Goal: Find specific fact: Find contact information

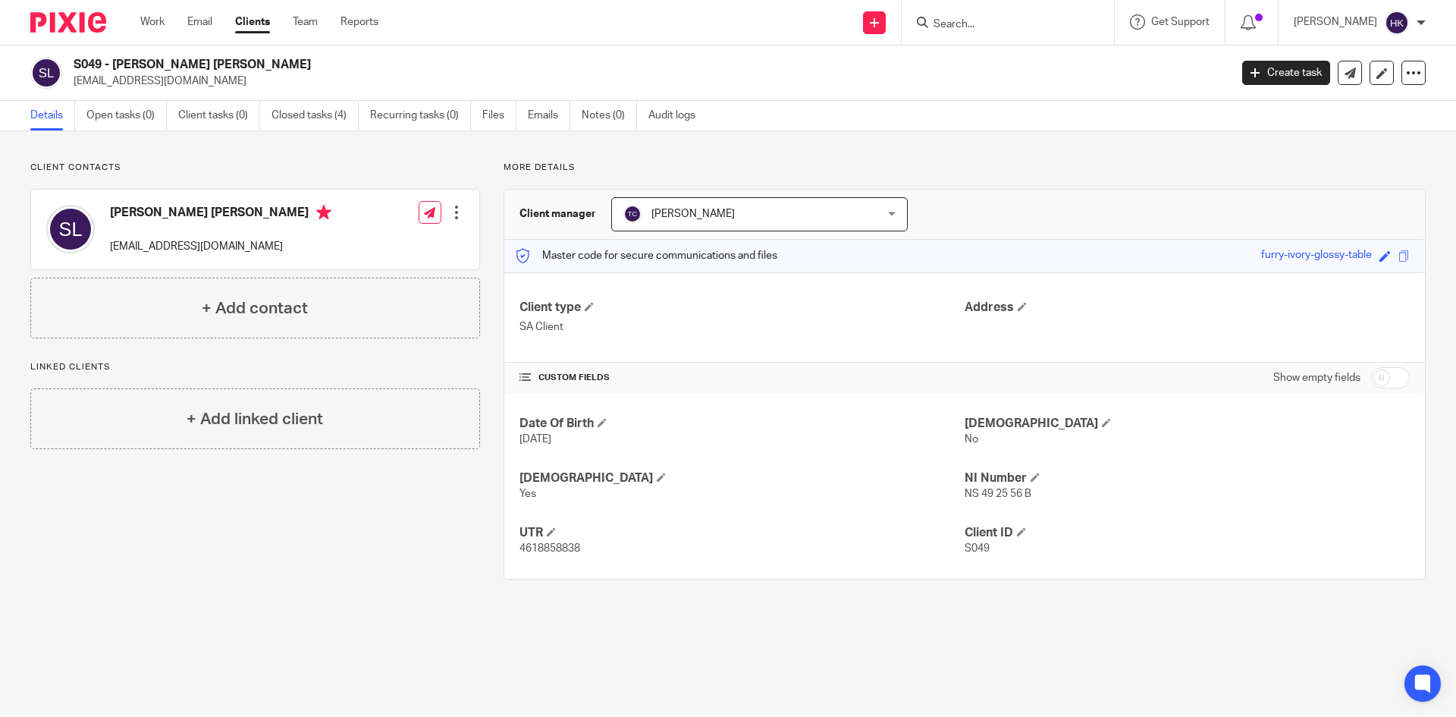
drag, startPoint x: 0, startPoint y: 0, endPoint x: 968, endPoint y: 27, distance: 968.6
click at [968, 27] on input "Search" at bounding box center [1000, 25] width 136 height 14
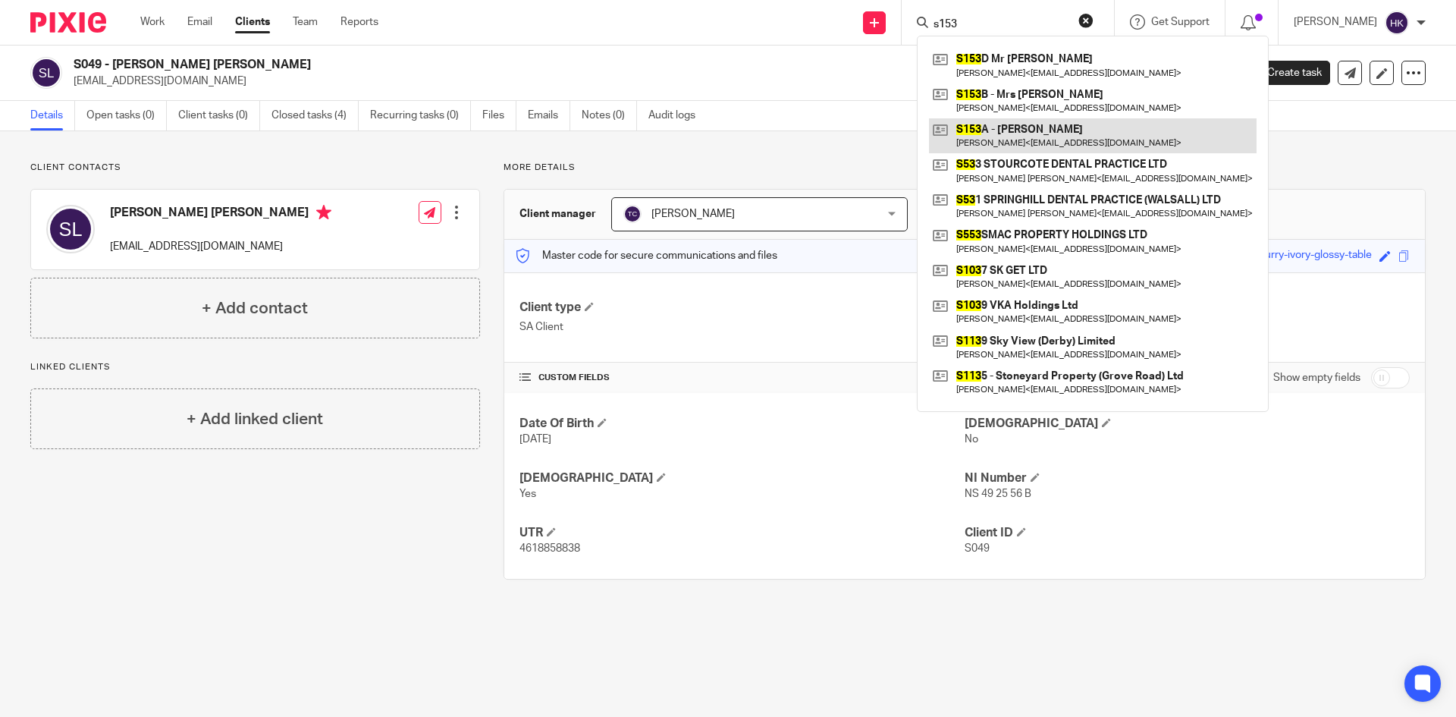
type input "s153"
click at [991, 146] on link at bounding box center [1093, 135] width 328 height 35
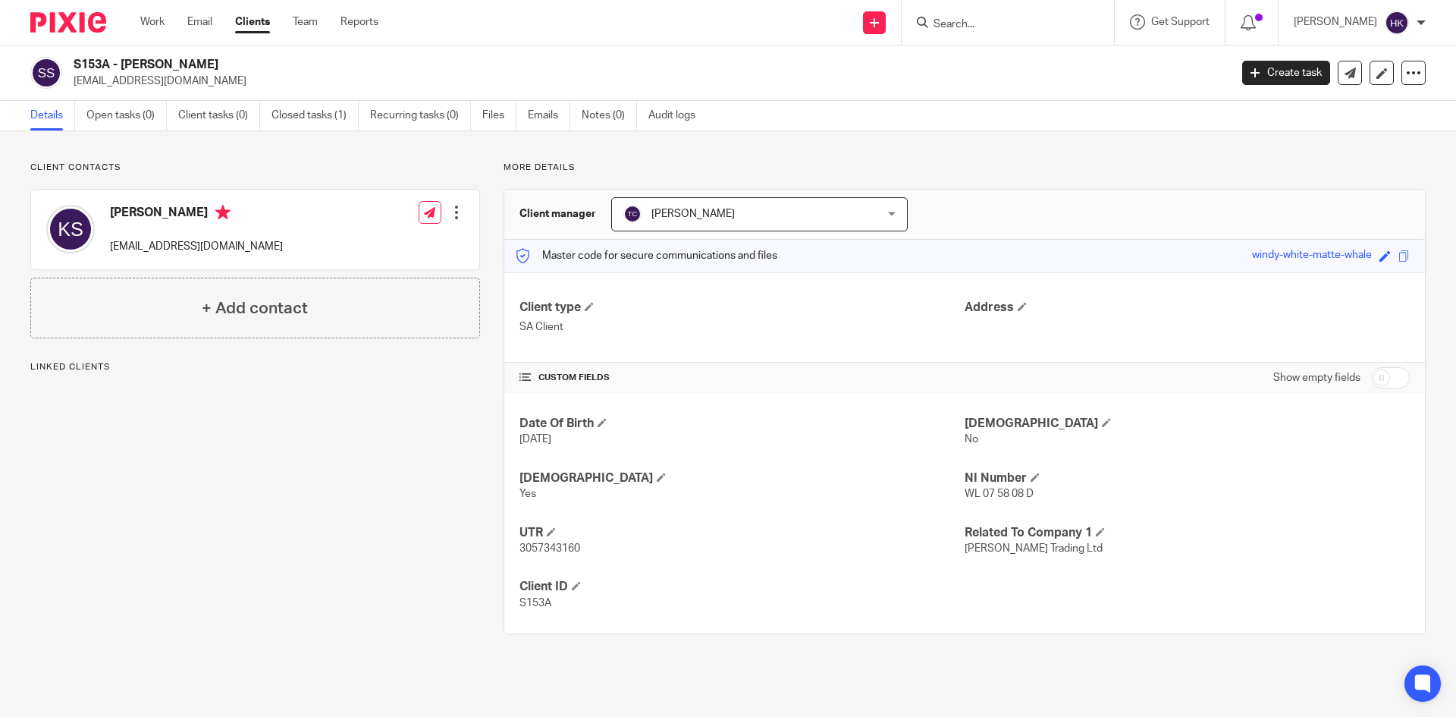
drag, startPoint x: 73, startPoint y: 87, endPoint x: 209, endPoint y: 89, distance: 136.5
click at [209, 89] on div "S153A - Mr Kartar Singh Sohal sunnysohal88@hotmail.com Create task Update from …" at bounding box center [728, 72] width 1456 height 55
copy p "sunnysohal88@hotmail.com"
click at [980, 27] on input "Search" at bounding box center [1000, 25] width 136 height 14
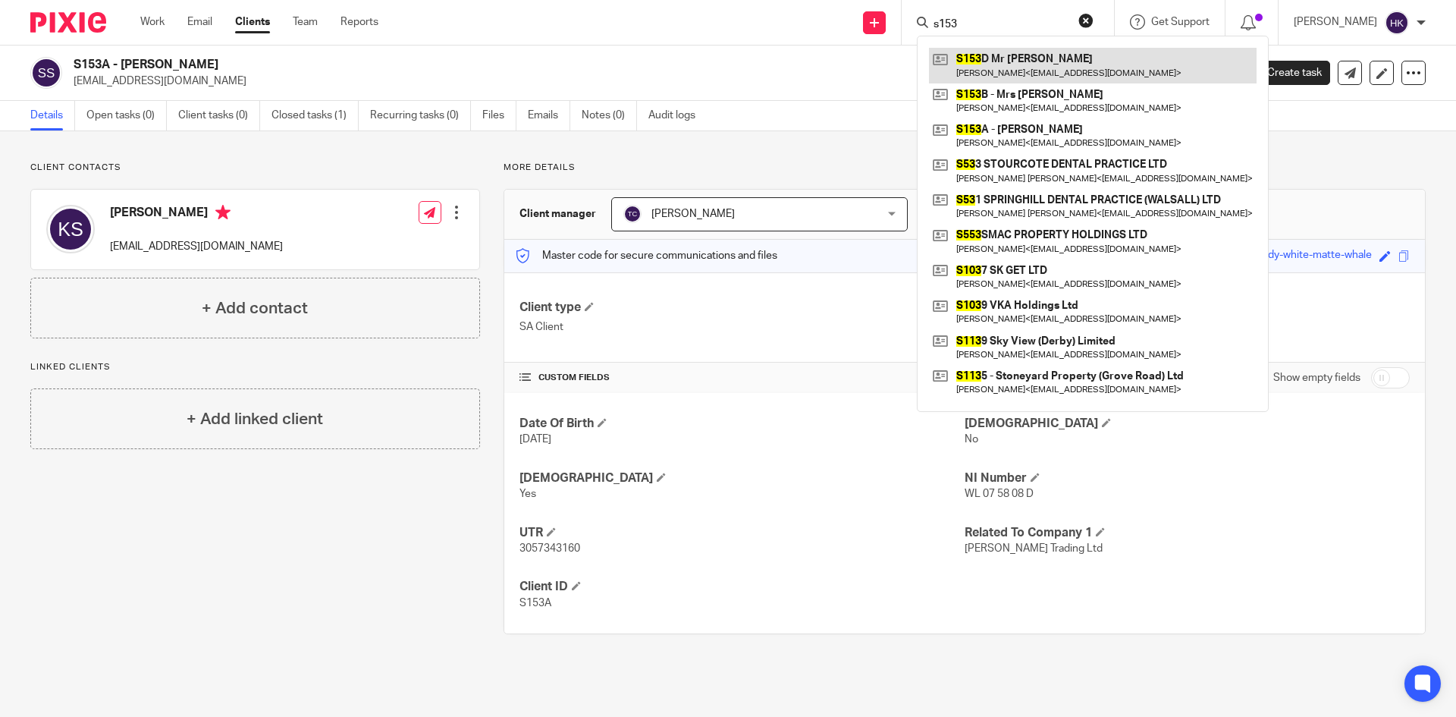
type input "s153"
click at [1000, 64] on link at bounding box center [1093, 65] width 328 height 35
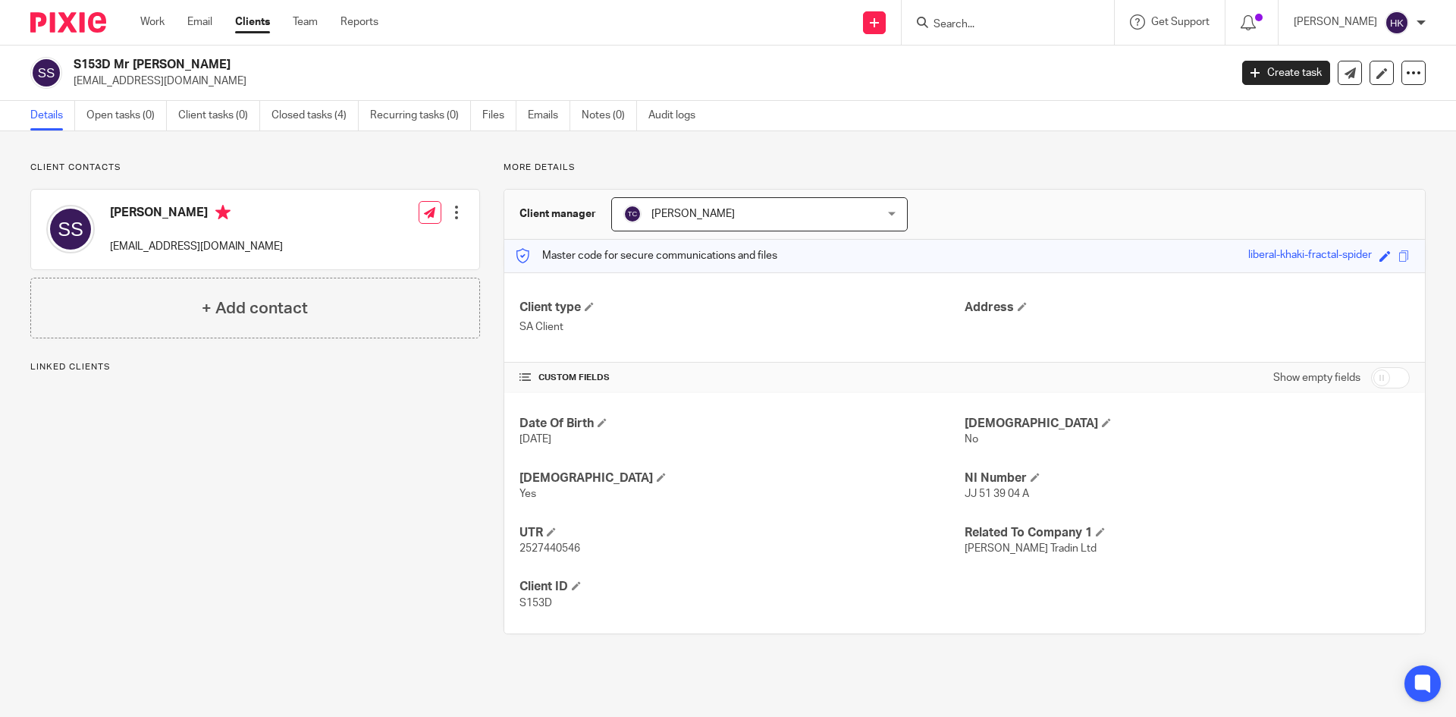
drag, startPoint x: 76, startPoint y: 86, endPoint x: 209, endPoint y: 99, distance: 134.0
click at [209, 99] on div "S153D Mr [PERSON_NAME] [EMAIL_ADDRESS][DOMAIN_NAME] Create task Update from Com…" at bounding box center [728, 72] width 1456 height 55
copy p "[EMAIL_ADDRESS][DOMAIN_NAME]"
click at [967, 24] on input "Search" at bounding box center [1000, 25] width 136 height 14
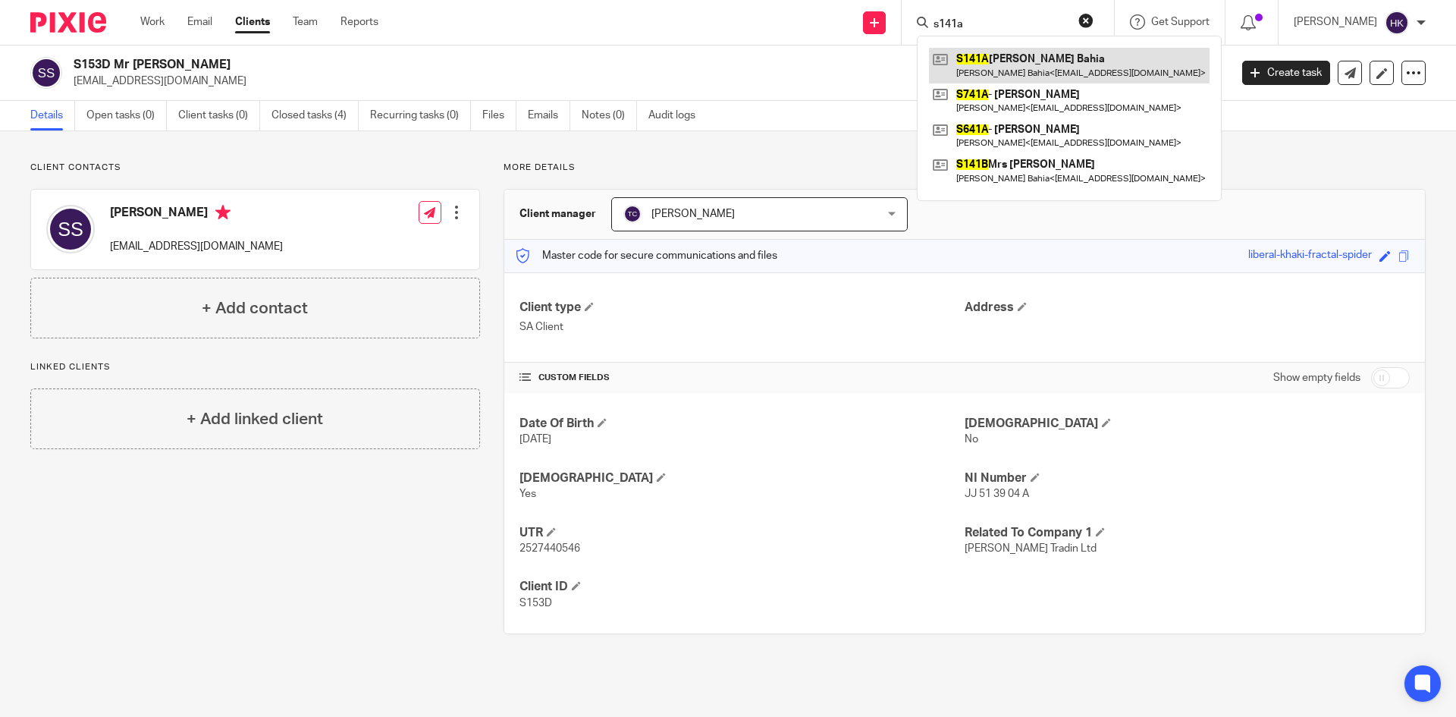
type input "s141a"
click at [1074, 74] on link at bounding box center [1069, 65] width 281 height 35
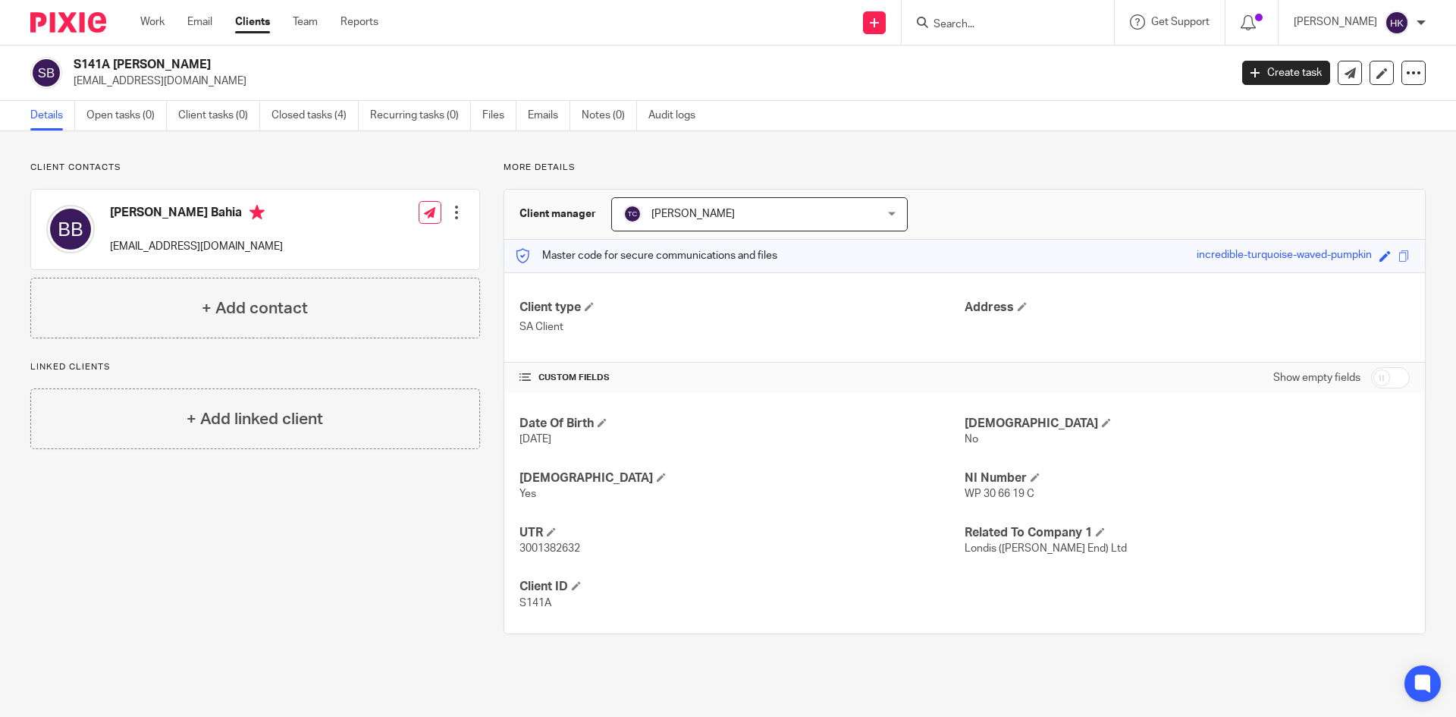
drag, startPoint x: 74, startPoint y: 86, endPoint x: 207, endPoint y: 96, distance: 133.0
click at [207, 96] on div "S141A [PERSON_NAME] [EMAIL_ADDRESS][DOMAIN_NAME] Create task Update from Compan…" at bounding box center [728, 72] width 1456 height 55
copy p "[EMAIL_ADDRESS][DOMAIN_NAME]"
click at [963, 19] on input "Search" at bounding box center [1000, 25] width 136 height 14
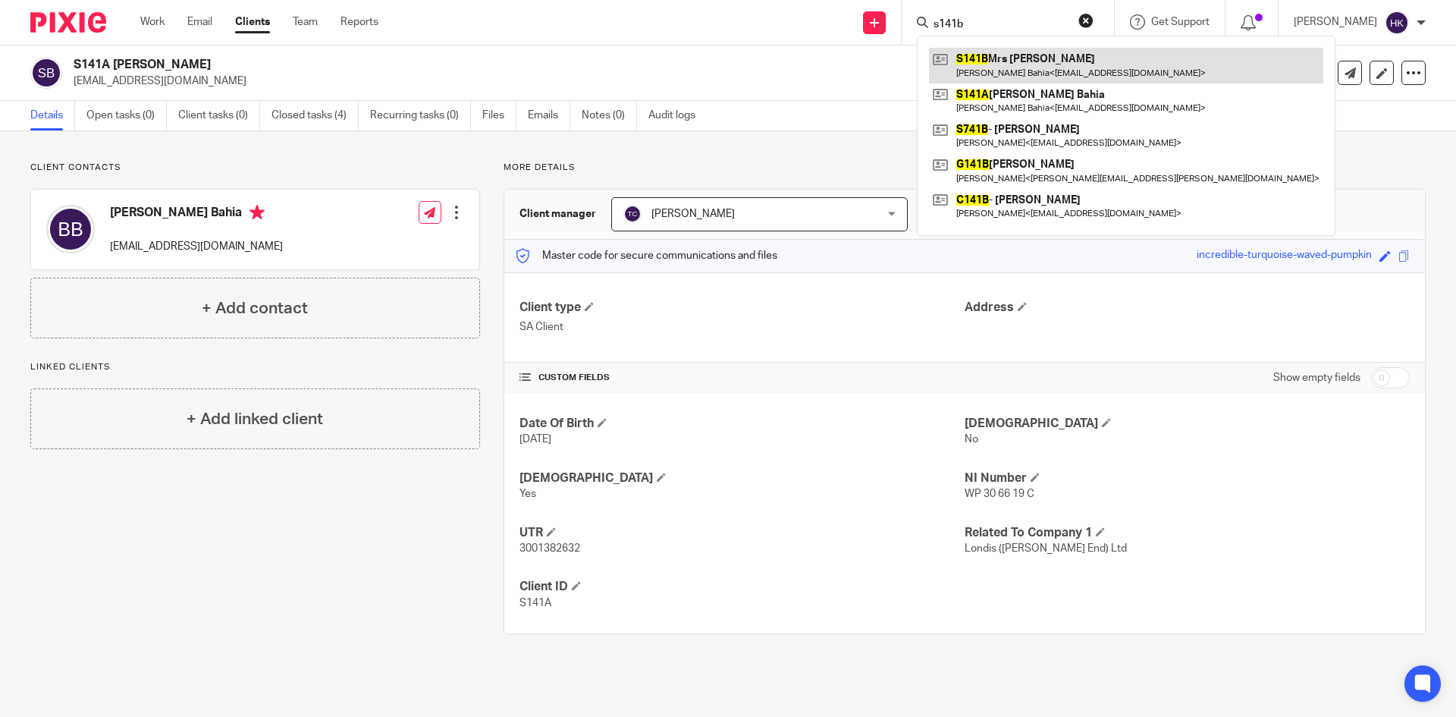
type input "s141b"
click at [989, 64] on link at bounding box center [1126, 65] width 394 height 35
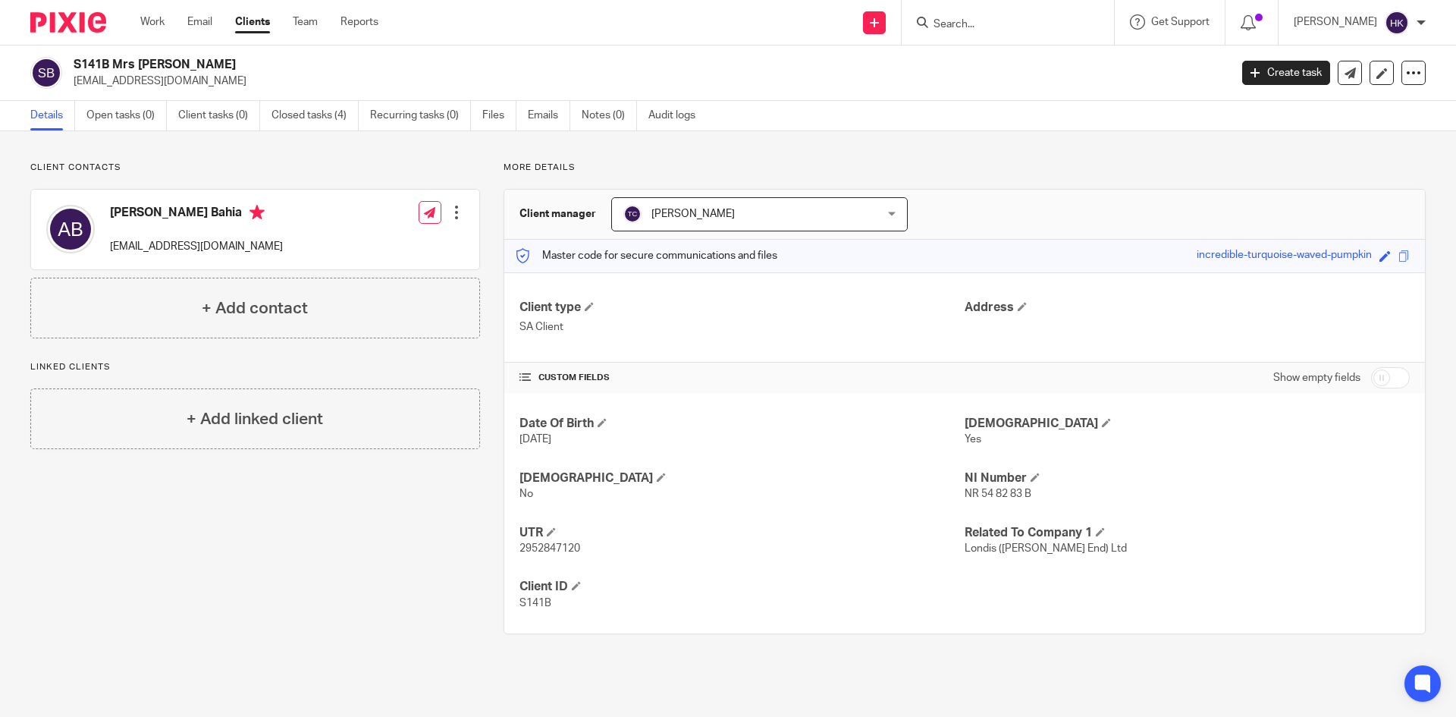
click at [1003, 27] on input "Search" at bounding box center [1000, 25] width 136 height 14
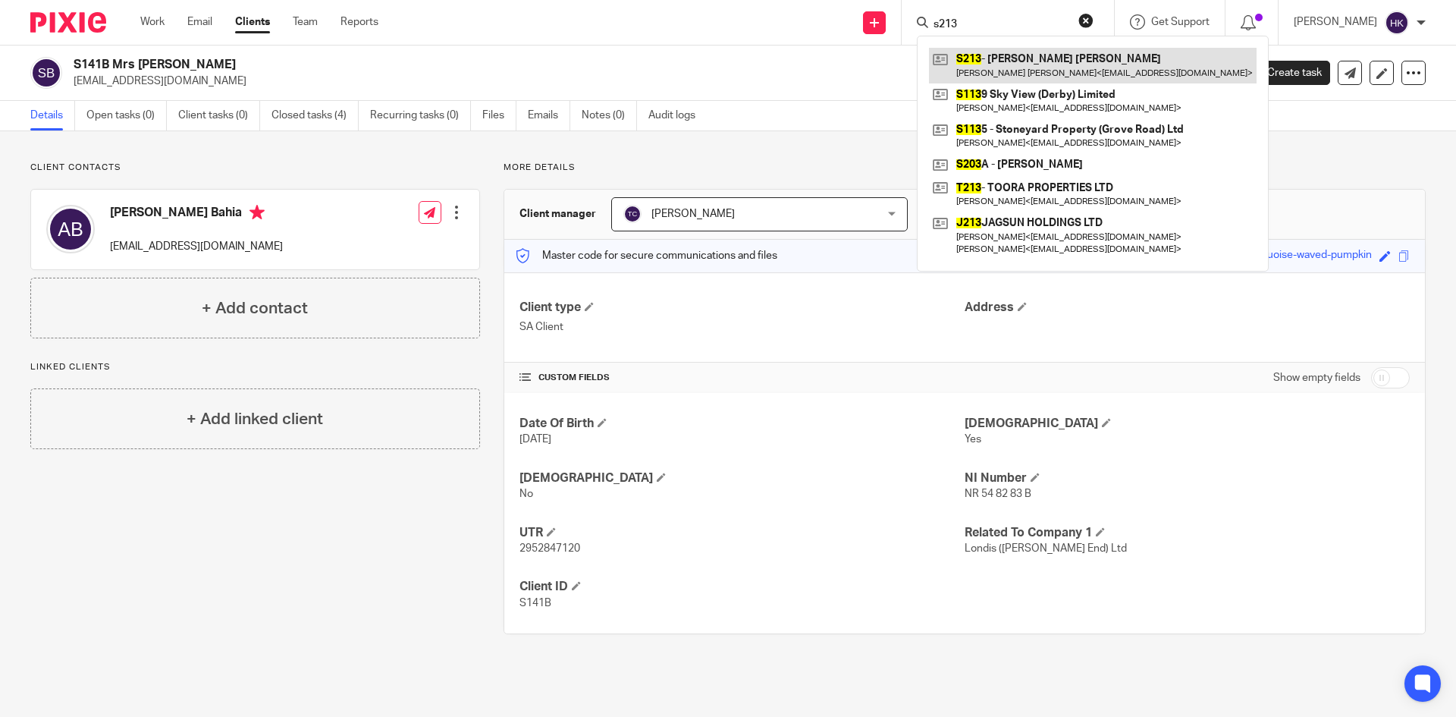
type input "s213"
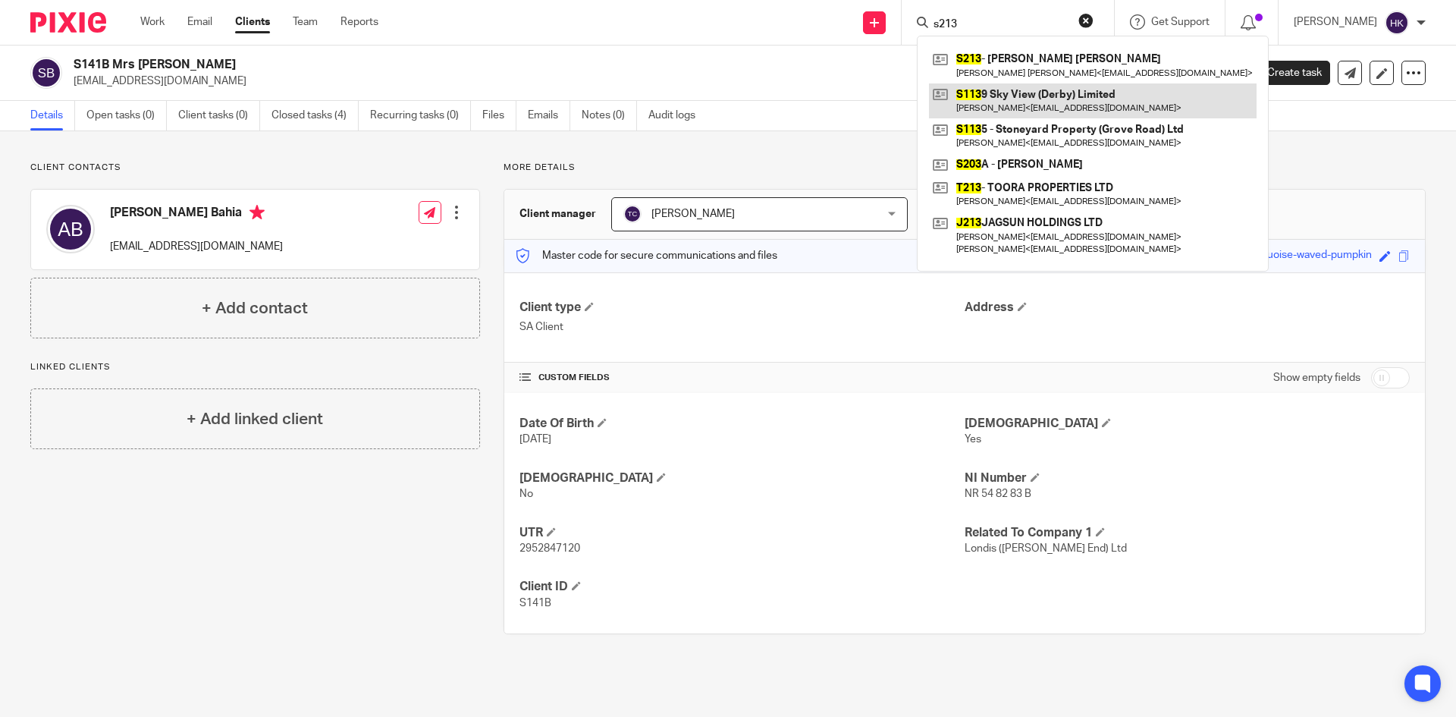
drag, startPoint x: 1018, startPoint y: 77, endPoint x: 969, endPoint y: 101, distance: 54.9
click at [1018, 77] on link at bounding box center [1093, 65] width 328 height 35
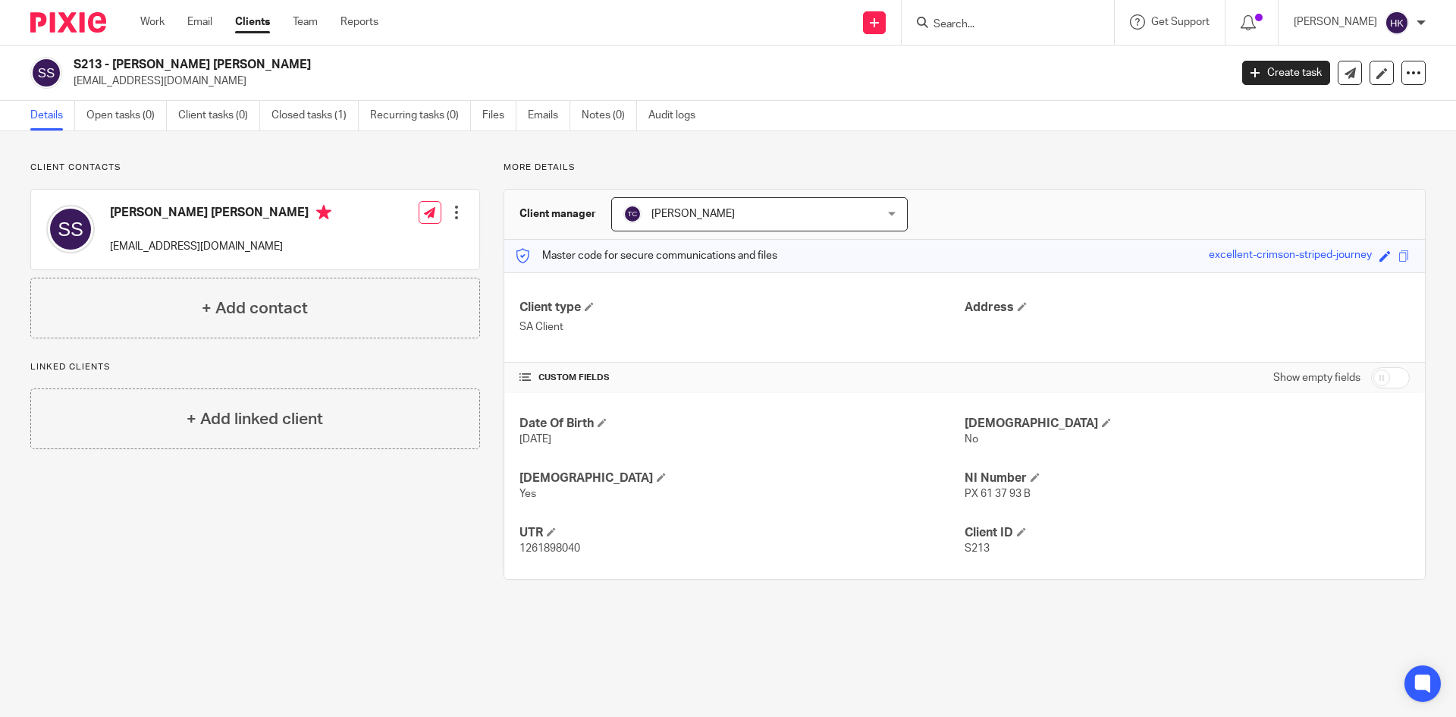
drag, startPoint x: 106, startPoint y: 84, endPoint x: 243, endPoint y: 90, distance: 136.6
click at [243, 90] on div "S213 - Mr Surinder pal Singh surinder1285@yahoo.co.uk Create task Update from C…" at bounding box center [728, 72] width 1456 height 55
copy p "surinder1285@yahoo.co.uk"
click at [1011, 23] on input "Search" at bounding box center [1000, 25] width 136 height 14
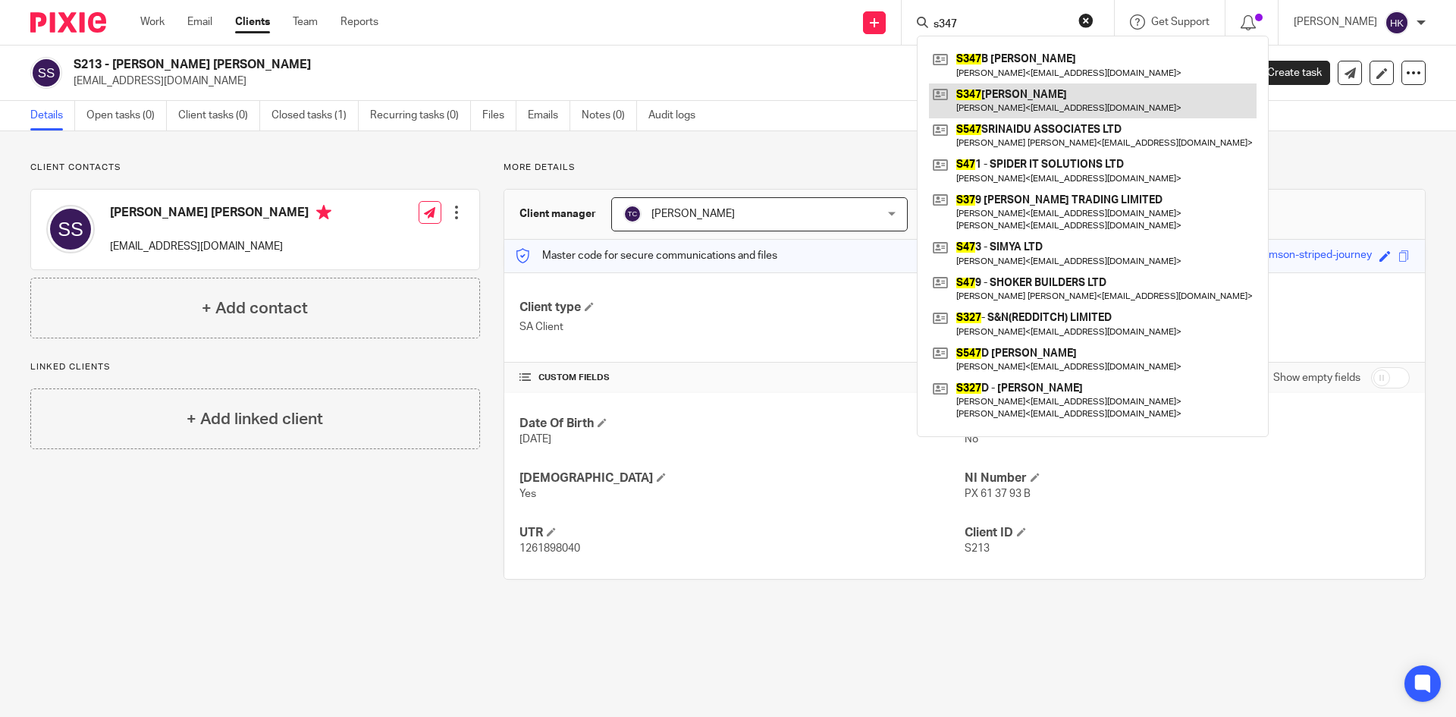
type input "s347"
drag, startPoint x: 1011, startPoint y: 100, endPoint x: 1000, endPoint y: 108, distance: 13.0
click at [1011, 100] on link at bounding box center [1093, 100] width 328 height 35
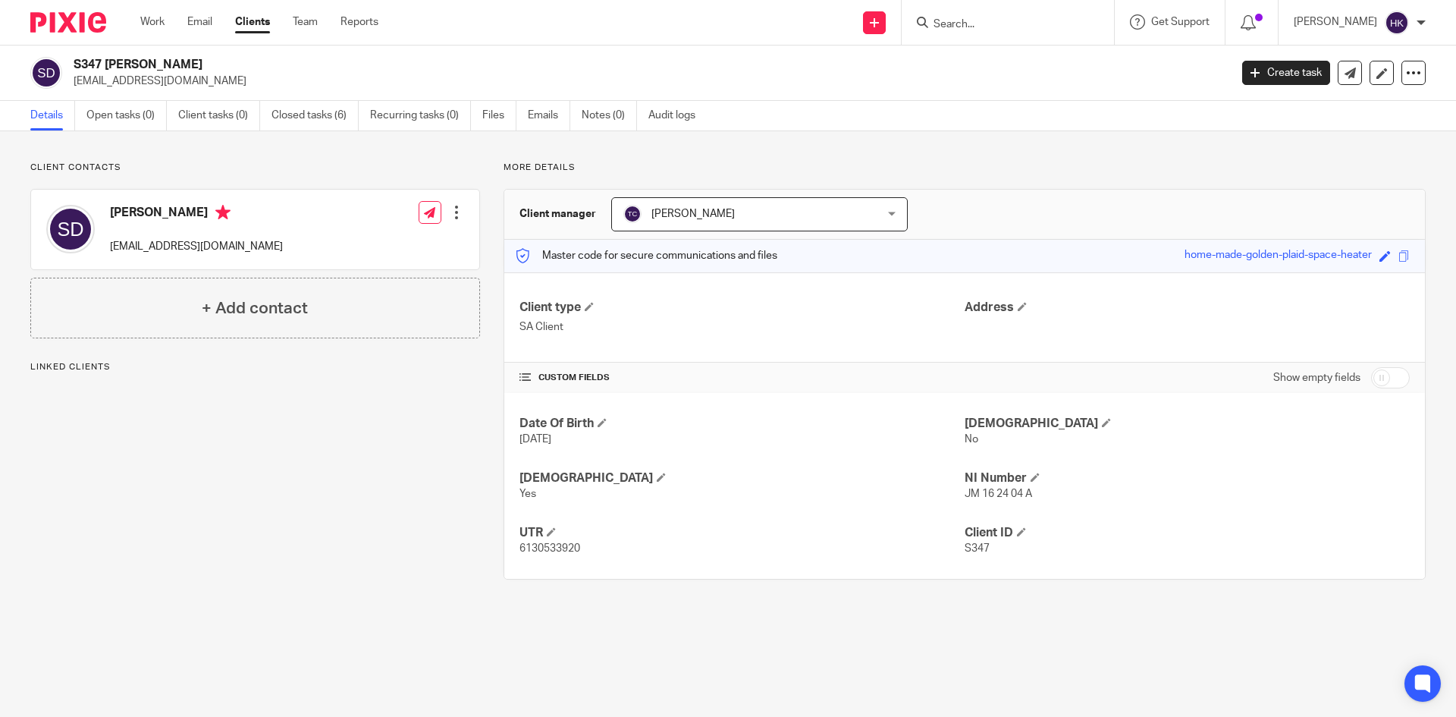
drag, startPoint x: 74, startPoint y: 87, endPoint x: 183, endPoint y: 99, distance: 109.9
click at [183, 99] on div "S347 [PERSON_NAME] [EMAIL_ADDRESS][DOMAIN_NAME] Create task Update from Compani…" at bounding box center [728, 72] width 1456 height 55
copy p "[EMAIL_ADDRESS][DOMAIN_NAME]"
click at [1000, 18] on input "Search" at bounding box center [1000, 25] width 136 height 14
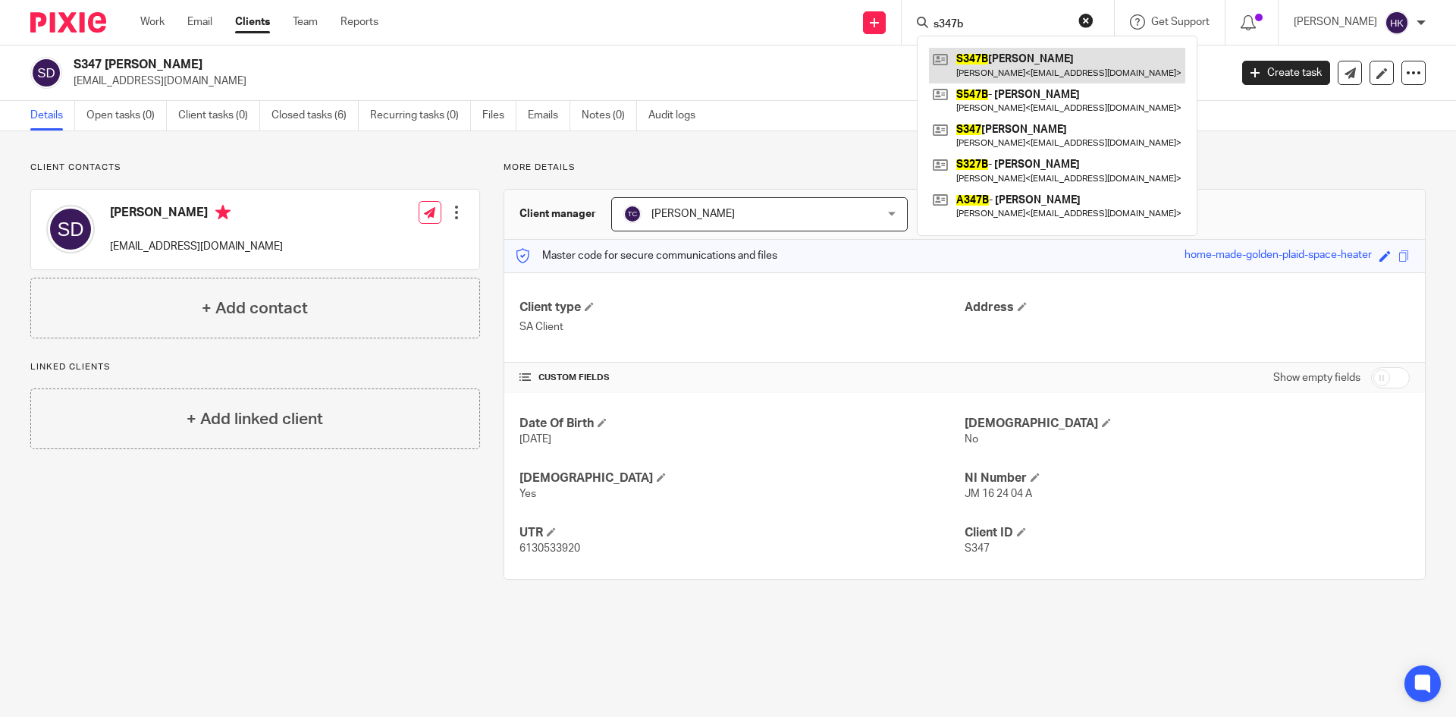
type input "s347b"
click at [1007, 66] on link at bounding box center [1057, 65] width 256 height 35
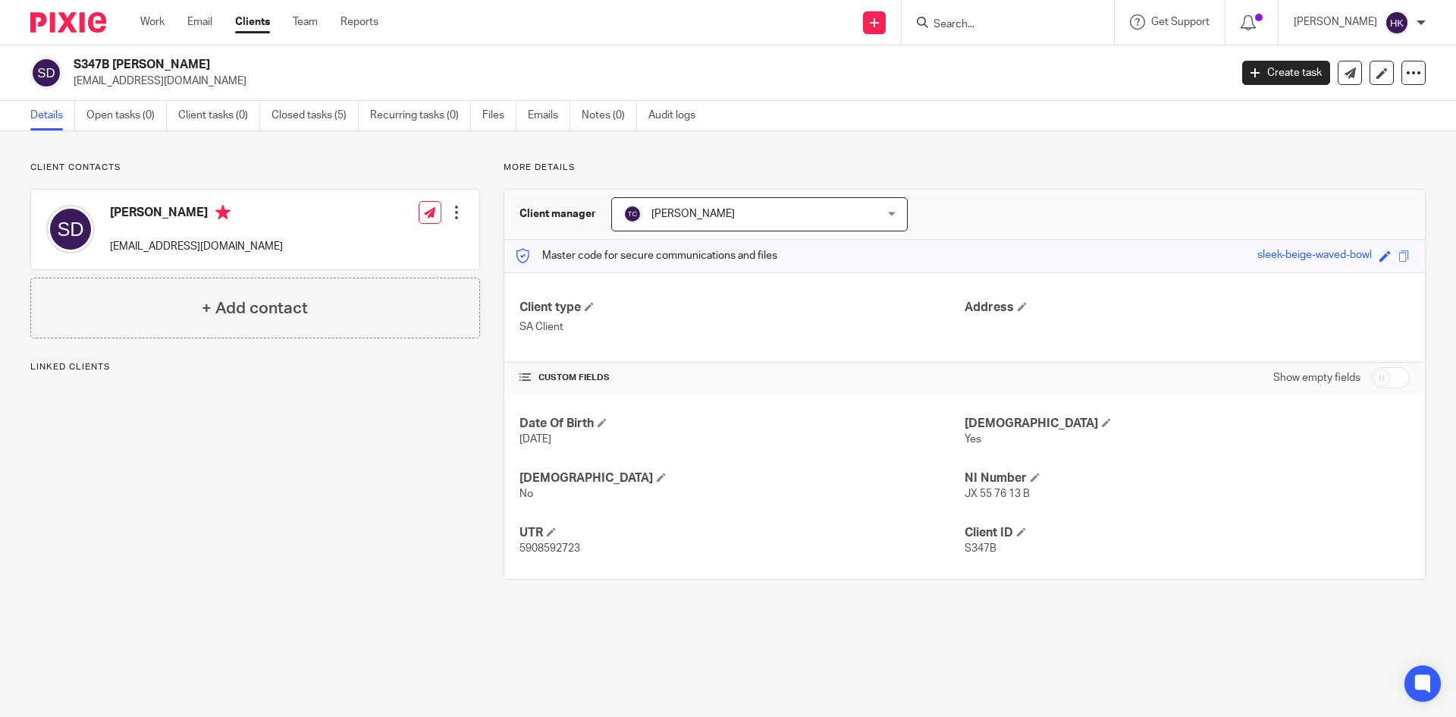
drag, startPoint x: 73, startPoint y: 88, endPoint x: 186, endPoint y: 96, distance: 113.3
click at [186, 96] on div "S347B [PERSON_NAME] [EMAIL_ADDRESS][DOMAIN_NAME] Create task Update from Compan…" at bounding box center [728, 72] width 1456 height 55
drag, startPoint x: 114, startPoint y: 254, endPoint x: 221, endPoint y: 256, distance: 106.9
click at [221, 256] on div "[PERSON_NAME] [EMAIL_ADDRESS][DOMAIN_NAME]" at bounding box center [164, 229] width 237 height 64
click at [258, 258] on div "[PERSON_NAME] [EMAIL_ADDRESS][DOMAIN_NAME] Edit contact Create client from cont…" at bounding box center [255, 230] width 448 height 80
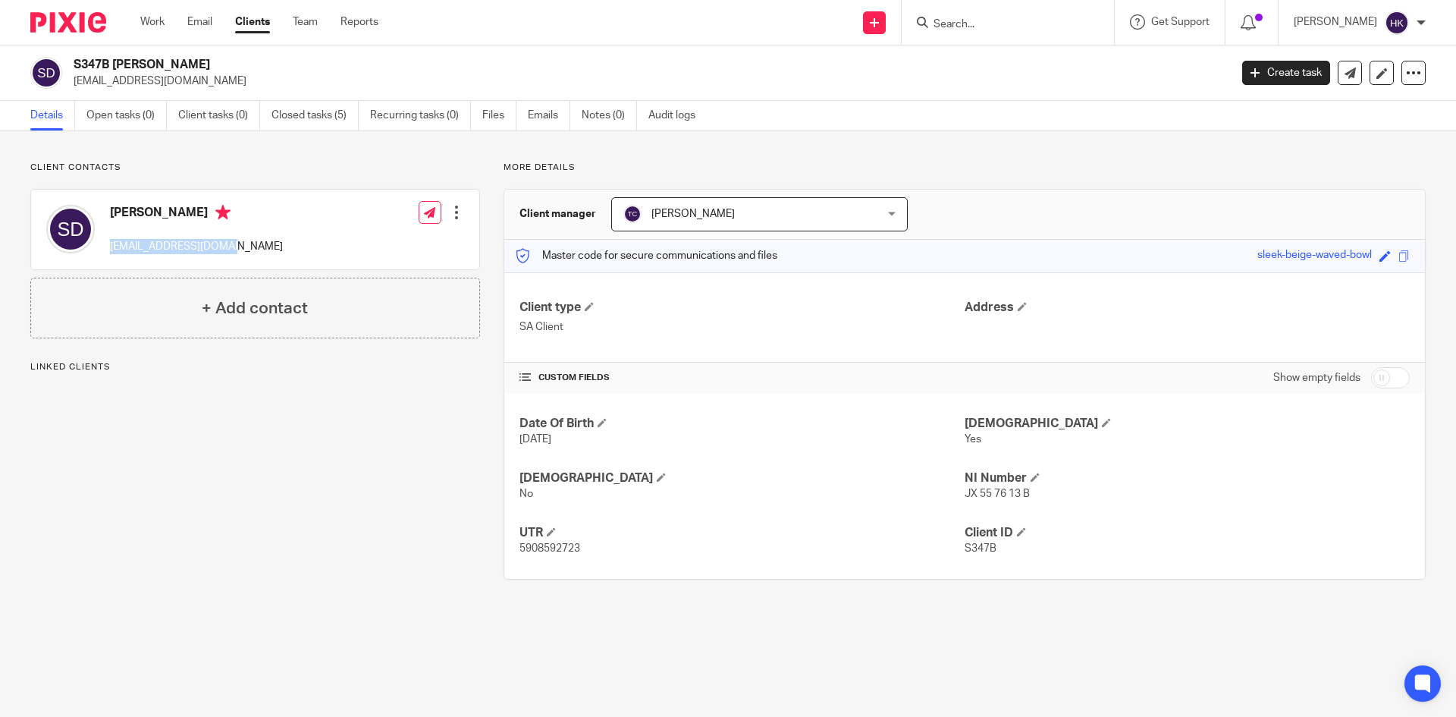
drag, startPoint x: 110, startPoint y: 252, endPoint x: 247, endPoint y: 260, distance: 137.5
click at [248, 260] on div "[PERSON_NAME] [EMAIL_ADDRESS][DOMAIN_NAME] Edit contact Create client from cont…" at bounding box center [255, 230] width 448 height 80
copy p "[EMAIL_ADDRESS][DOMAIN_NAME]"
click at [1030, 24] on input "Search" at bounding box center [1000, 25] width 136 height 14
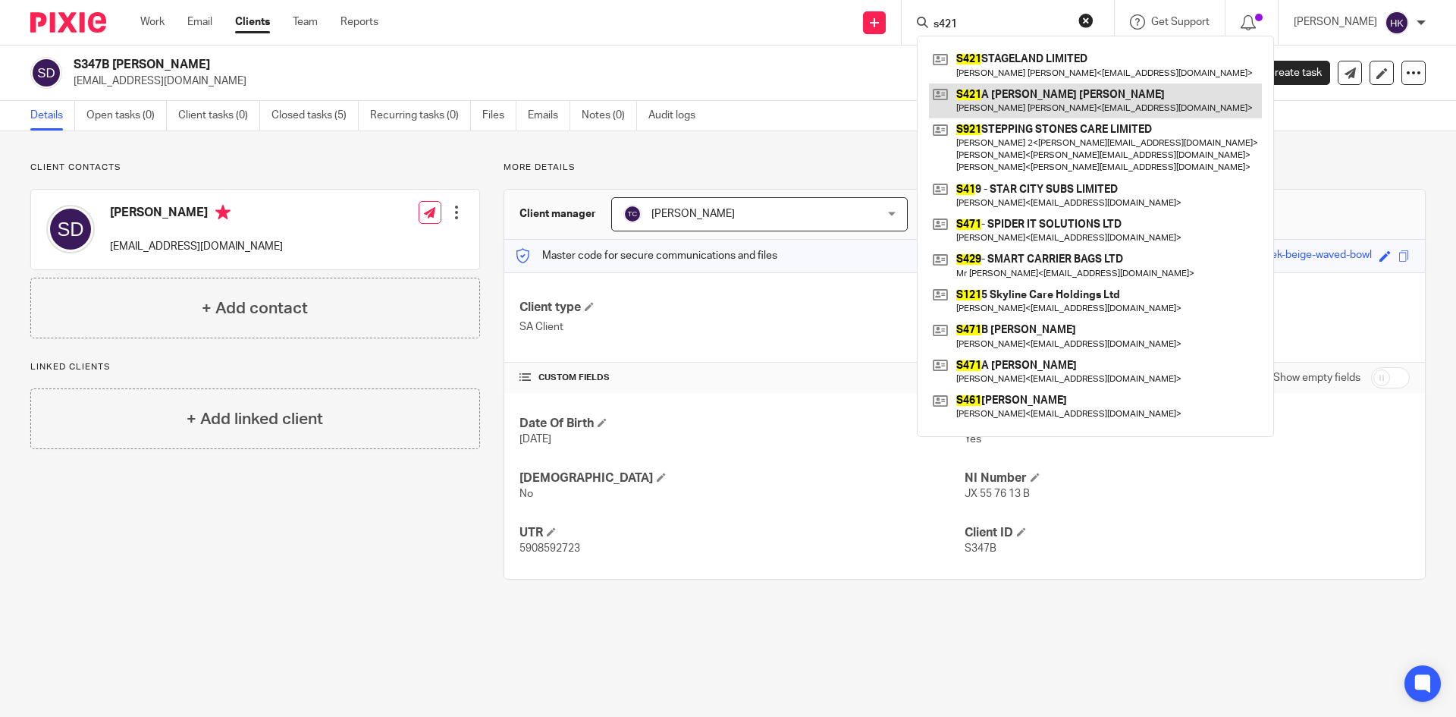
type input "s421"
click at [1041, 102] on link at bounding box center [1095, 100] width 333 height 35
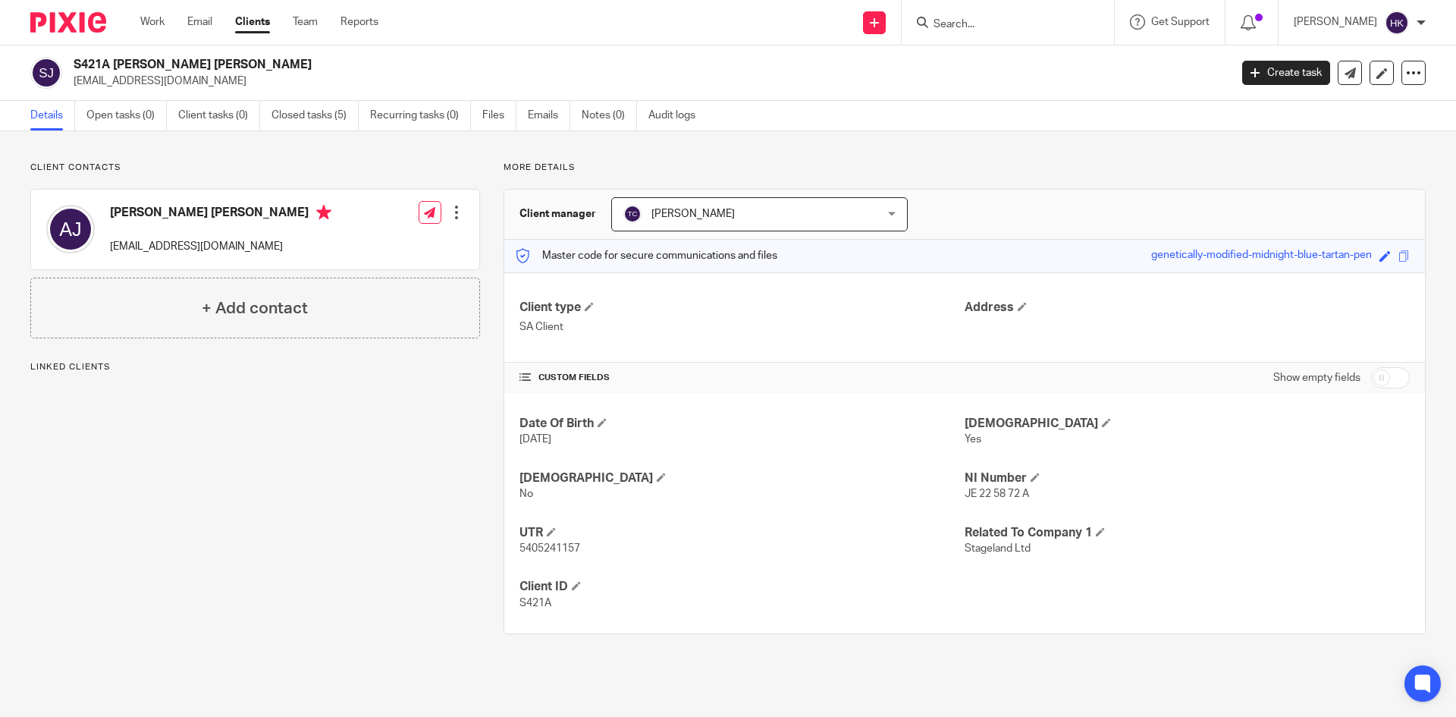
drag, startPoint x: 71, startPoint y: 87, endPoint x: 180, endPoint y: 92, distance: 109.3
click at [180, 92] on div "S421A [PERSON_NAME] [PERSON_NAME] [EMAIL_ADDRESS][DOMAIN_NAME] Create task Upda…" at bounding box center [728, 72] width 1456 height 55
copy p "[EMAIL_ADDRESS][DOMAIN_NAME]"
drag, startPoint x: 108, startPoint y: 253, endPoint x: 249, endPoint y: 263, distance: 140.6
click at [249, 263] on div "[PERSON_NAME] [PERSON_NAME] [EMAIL_ADDRESS][DOMAIN_NAME] Edit contact Create cl…" at bounding box center [255, 230] width 448 height 80
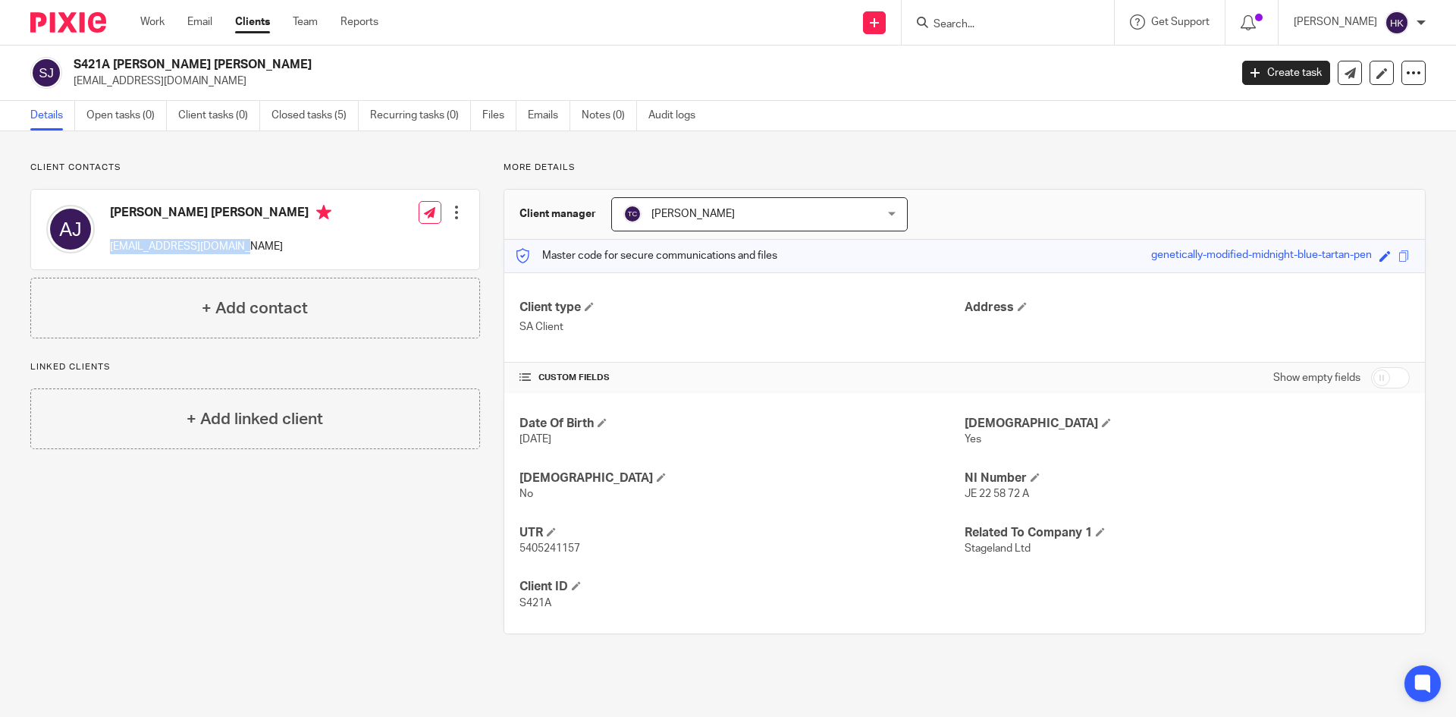
copy p "[EMAIL_ADDRESS][DOMAIN_NAME]"
